Goal: Information Seeking & Learning: Learn about a topic

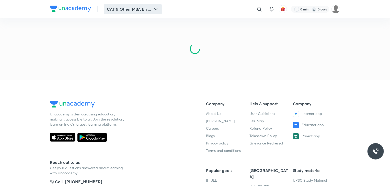
click at [147, 9] on button "CAT & Other MBA En ..." at bounding box center [133, 9] width 58 height 10
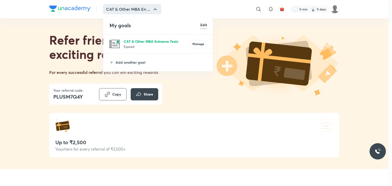
click at [151, 42] on p "CAT & Other MBA Entrance Tests" at bounding box center [157, 41] width 66 height 5
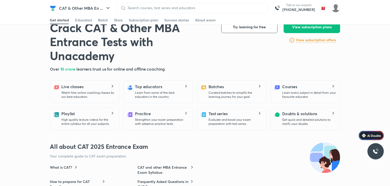
scroll to position [128, 0]
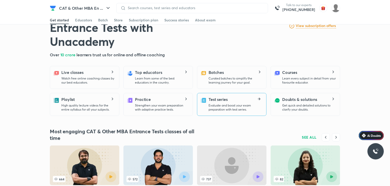
drag, startPoint x: 249, startPoint y: 107, endPoint x: 236, endPoint y: 102, distance: 13.7
click at [236, 102] on div "Test series Evaluate and boost your exam preparation with test series." at bounding box center [235, 103] width 54 height 15
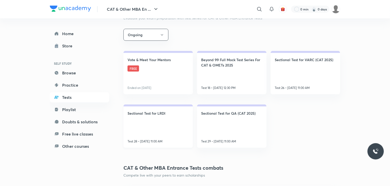
scroll to position [102, 0]
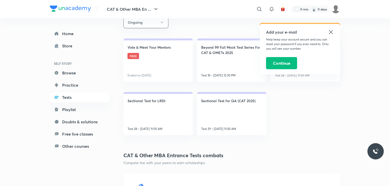
click at [332, 29] on icon at bounding box center [330, 32] width 6 height 6
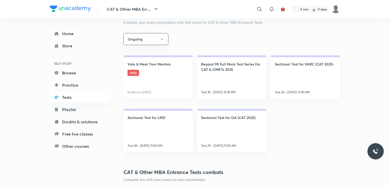
scroll to position [77, 0]
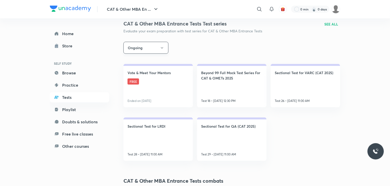
click at [161, 49] on icon "button" at bounding box center [162, 48] width 4 height 4
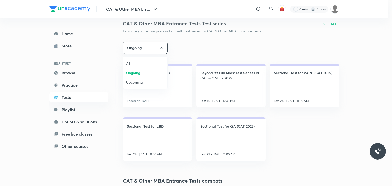
click at [133, 65] on span "All" at bounding box center [145, 63] width 38 height 5
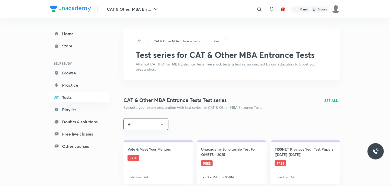
click at [332, 102] on p "SEE ALL" at bounding box center [331, 100] width 14 height 5
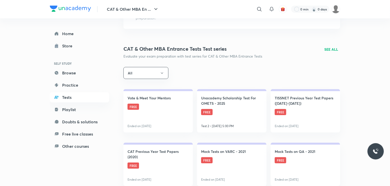
scroll to position [51, 0]
click at [329, 49] on p "SEE ALL" at bounding box center [331, 49] width 14 height 5
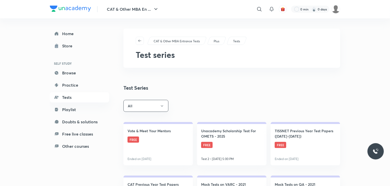
scroll to position [102, 0]
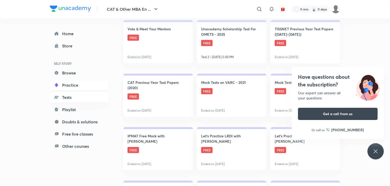
click at [72, 89] on link "Practice" at bounding box center [79, 85] width 59 height 10
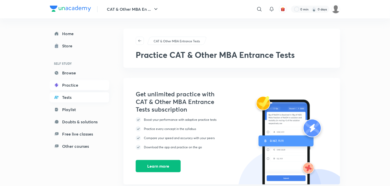
click at [68, 98] on link "Tests" at bounding box center [79, 97] width 59 height 10
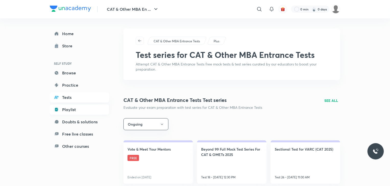
click at [75, 109] on link "Playlist" at bounding box center [79, 110] width 59 height 10
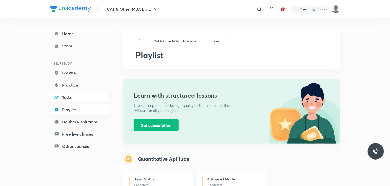
click at [69, 99] on link "Tests" at bounding box center [79, 97] width 59 height 10
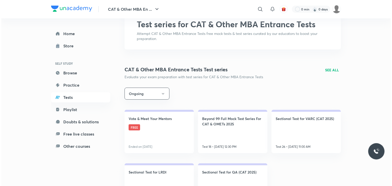
scroll to position [102, 0]
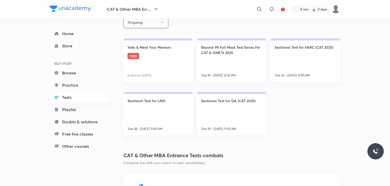
click at [151, 26] on button "Ongoing" at bounding box center [145, 22] width 45 height 12
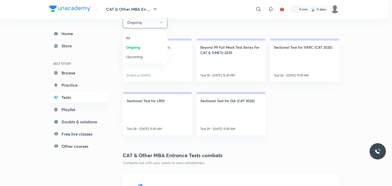
click at [139, 36] on span "All" at bounding box center [145, 37] width 38 height 5
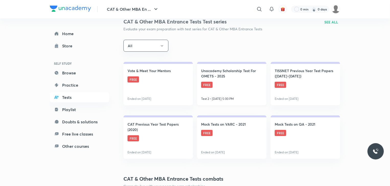
scroll to position [77, 0]
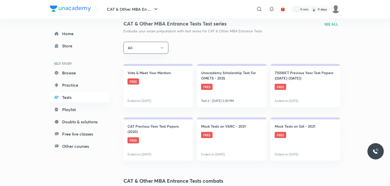
click at [330, 22] on p "SEE ALL" at bounding box center [331, 23] width 14 height 5
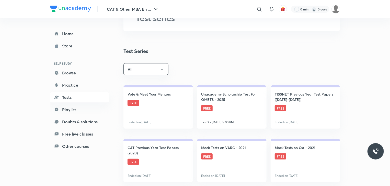
scroll to position [153, 0]
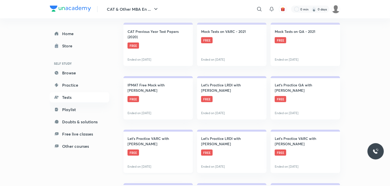
click at [151, 150] on link "Let's Practice VARC with Deepika Awasthi FREE Ended on Jun 26" at bounding box center [157, 151] width 69 height 43
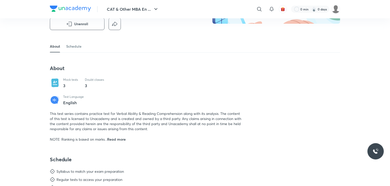
scroll to position [153, 0]
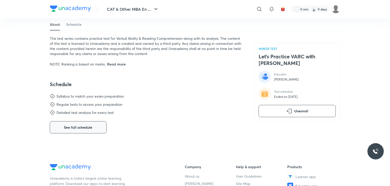
click at [63, 132] on button "See full schedule" at bounding box center [78, 127] width 57 height 12
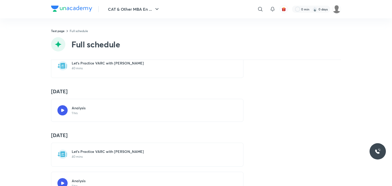
scroll to position [51, 0]
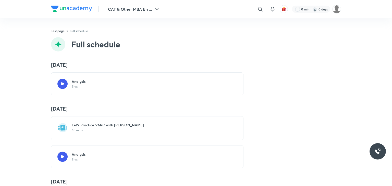
click at [74, 89] on div "Analysis 1 hrs" at bounding box center [147, 83] width 192 height 23
click at [61, 84] on icon at bounding box center [62, 83] width 3 height 3
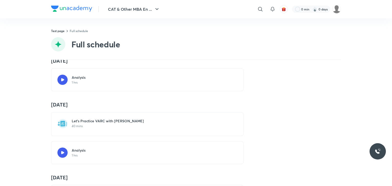
scroll to position [0, 0]
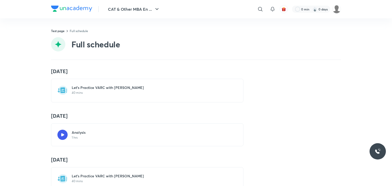
click at [89, 138] on div "Analysis 1 hrs" at bounding box center [150, 135] width 157 height 10
click at [93, 131] on div "Analysis 1 hrs" at bounding box center [150, 135] width 157 height 10
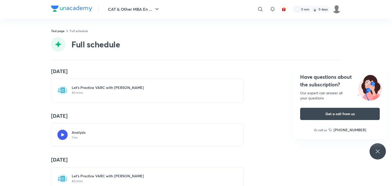
click at [90, 137] on div "Analysis 1 hrs" at bounding box center [150, 135] width 157 height 10
click at [381, 149] on div "Have questions about the subscription? Our expert can answer all your questions…" at bounding box center [378, 151] width 16 height 16
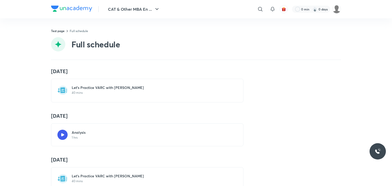
drag, startPoint x: 46, startPoint y: 134, endPoint x: 50, endPoint y: 134, distance: 4.1
click at [47, 134] on div "8 May Let's Practice VARC with Deepika Awasthi 40 mins 9 May Analysis 1 hrs 13 …" at bounding box center [196, 123] width 392 height 126
click at [79, 134] on h6 "Analysis" at bounding box center [79, 132] width 14 height 5
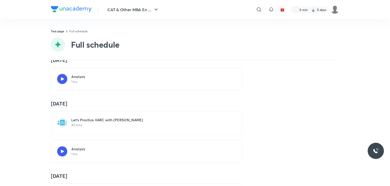
scroll to position [102, 0]
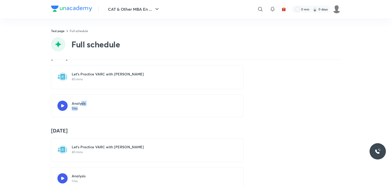
click at [80, 105] on div "Analysis 1 hrs" at bounding box center [79, 106] width 14 height 10
click at [103, 105] on div "Analysis 1 hrs" at bounding box center [150, 106] width 157 height 10
click at [102, 105] on div "Analysis 1 hrs" at bounding box center [150, 106] width 157 height 10
click at [103, 105] on div "Analysis 1 hrs" at bounding box center [150, 106] width 157 height 10
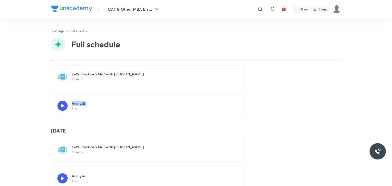
click at [103, 105] on div "Analysis 1 hrs" at bounding box center [150, 106] width 157 height 10
click at [271, 101] on div "13 May Let's Practice VARC with Deepika Awasthi 40 mins Analysis 1 hrs" at bounding box center [196, 86] width 290 height 63
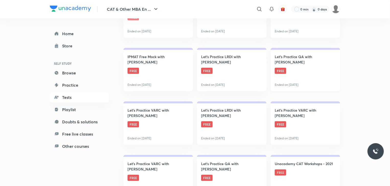
scroll to position [230, 0]
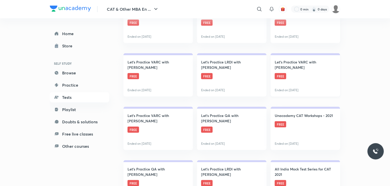
click at [296, 73] on link "Let's Practice VARC with Karishma Vanvani FREE Ended on Jul 31" at bounding box center [304, 74] width 69 height 43
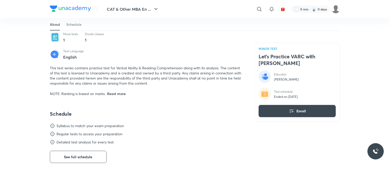
scroll to position [153, 0]
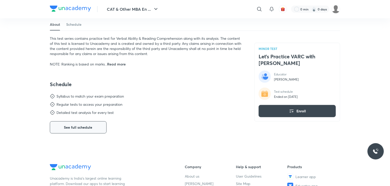
click at [82, 128] on span "See full schedule" at bounding box center [78, 127] width 28 height 5
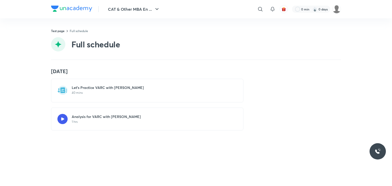
click at [89, 118] on h6 "Analysis for VARC with Karishma Vanvani" at bounding box center [106, 116] width 69 height 5
click at [63, 119] on rect at bounding box center [62, 119] width 10 height 10
click at [112, 124] on div "Analysis for VARC with Karishma Vanvani 1 hrs" at bounding box center [147, 119] width 192 height 23
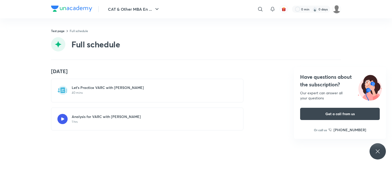
click at [82, 119] on h6 "Analysis for VARC with Karishma Vanvani" at bounding box center [106, 116] width 69 height 5
click at [60, 117] on rect at bounding box center [62, 119] width 10 height 10
click at [372, 151] on div "Have questions about the subscription? Our expert can answer all your questions…" at bounding box center [378, 151] width 16 height 16
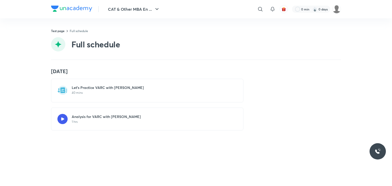
click at [79, 120] on p "1 hrs" at bounding box center [106, 122] width 69 height 4
click at [62, 119] on rect at bounding box center [62, 119] width 10 height 10
click at [39, 134] on div "31 Jul Let's Practice VARC with Karishma Vanvani 40 mins Analysis for VARC with…" at bounding box center [196, 123] width 392 height 126
drag, startPoint x: 115, startPoint y: 131, endPoint x: 114, endPoint y: 124, distance: 7.7
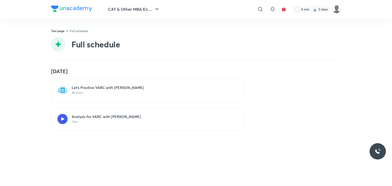
drag, startPoint x: 114, startPoint y: 124, endPoint x: 68, endPoint y: 137, distance: 47.3
click at [68, 137] on div "31 Jul Let's Practice VARC with Karishma Vanvani 40 mins Analysis for VARC with…" at bounding box center [196, 123] width 392 height 126
click at [62, 117] on rect at bounding box center [62, 119] width 10 height 10
click at [100, 91] on p "40 mins" at bounding box center [150, 93] width 157 height 4
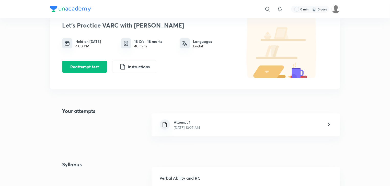
scroll to position [51, 0]
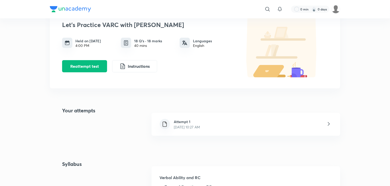
click at [204, 120] on div "Attempt 1 Sep 2, 2025, 10:27 AM" at bounding box center [187, 124] width 34 height 11
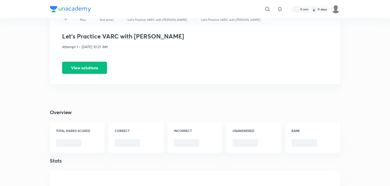
scroll to position [51, 0]
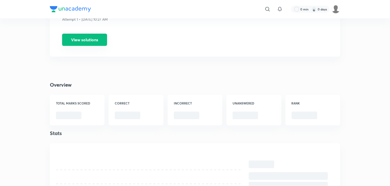
click at [86, 37] on button "View solutions" at bounding box center [84, 40] width 45 height 12
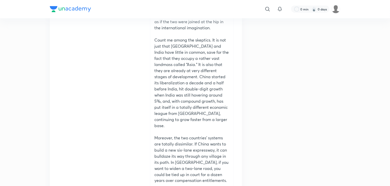
scroll to position [332, 0]
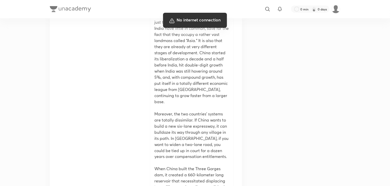
click at [366, 63] on div at bounding box center [195, 93] width 390 height 186
